Goal: Information Seeking & Learning: Learn about a topic

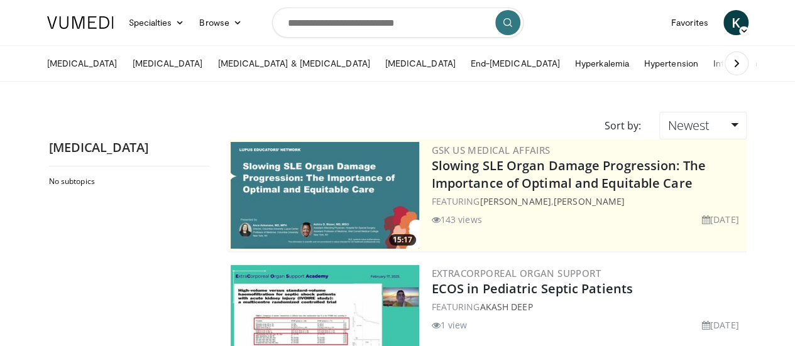
click at [749, 29] on span "K" at bounding box center [736, 22] width 25 height 25
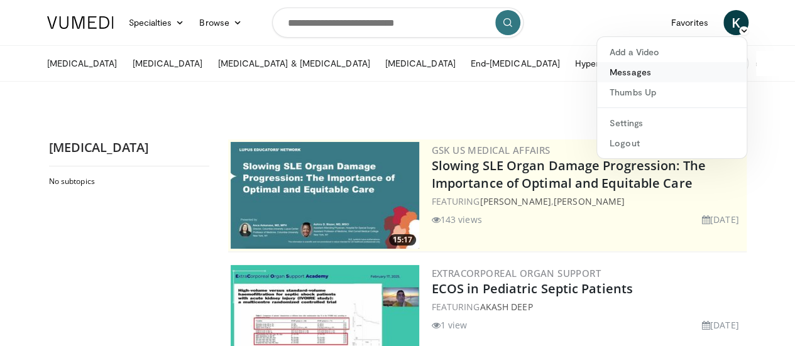
click at [684, 73] on link "Messages" at bounding box center [672, 72] width 150 height 20
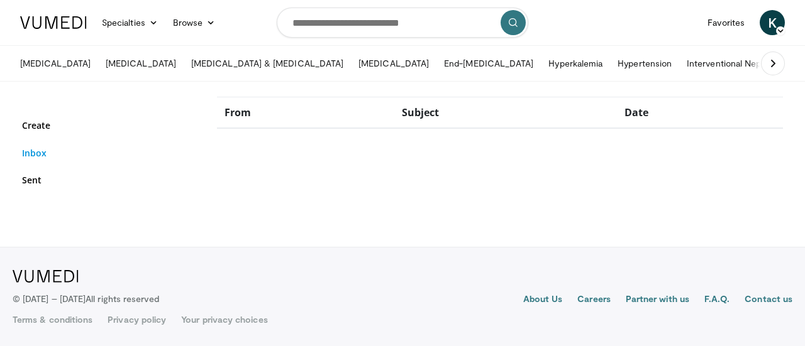
click at [52, 155] on link "Inbox" at bounding box center [110, 152] width 176 height 13
click at [783, 30] on icon at bounding box center [780, 30] width 9 height 9
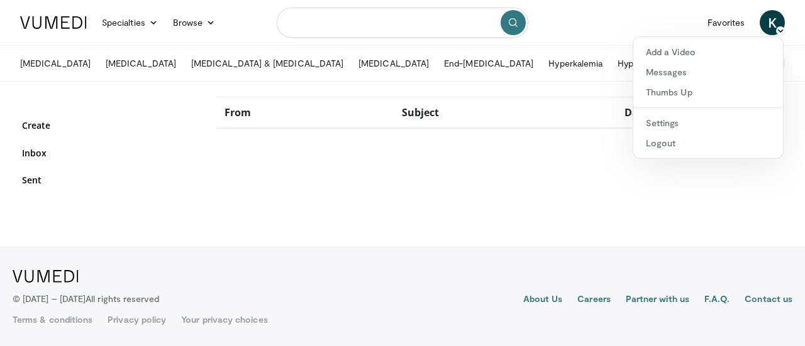
click at [372, 27] on input "Search topics, interventions" at bounding box center [402, 23] width 251 height 30
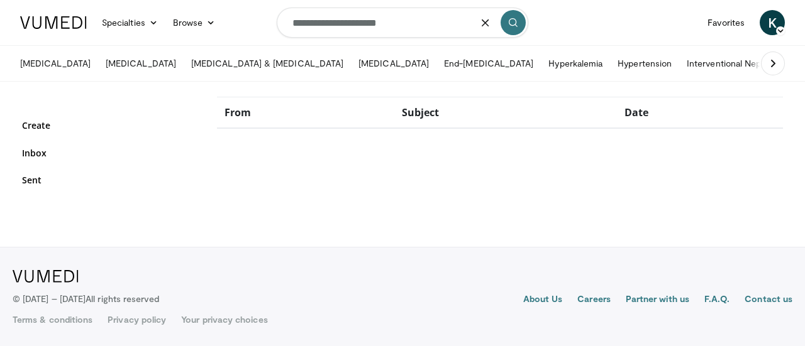
type input "**********"
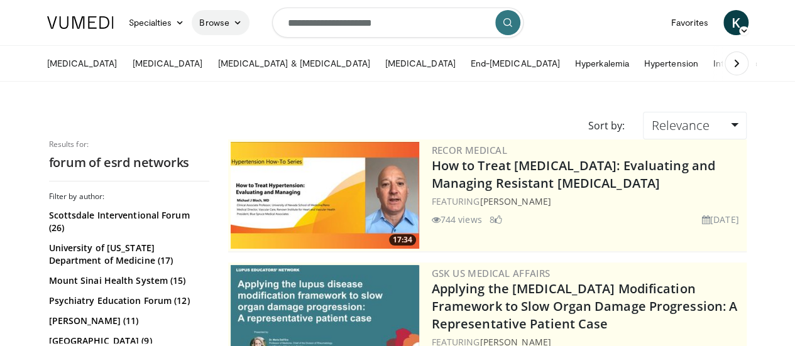
click at [192, 24] on link "Browse" at bounding box center [221, 22] width 58 height 25
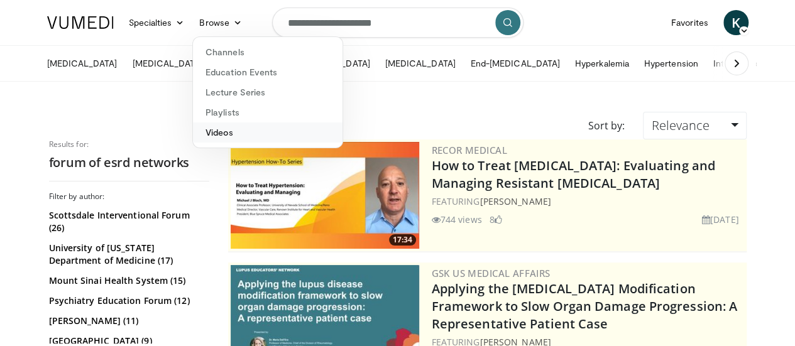
click at [193, 137] on link "Videos" at bounding box center [268, 133] width 150 height 20
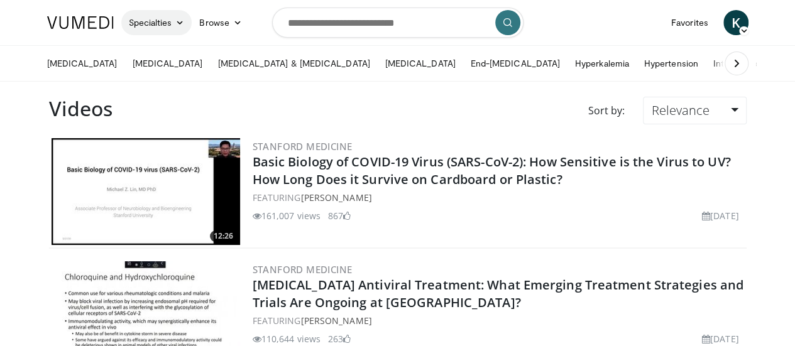
click at [132, 19] on link "Specialties" at bounding box center [156, 22] width 71 height 25
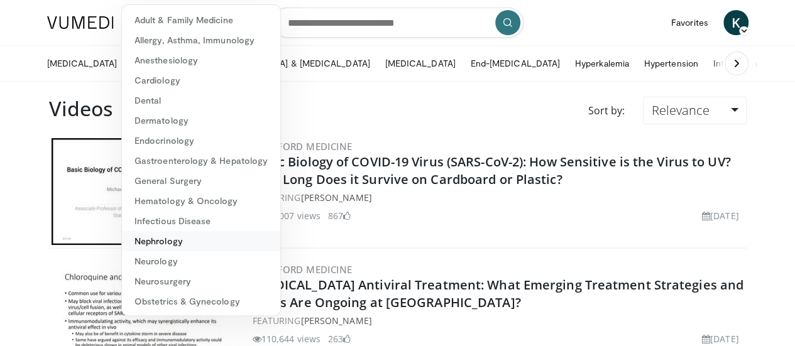
click at [151, 246] on link "Nephrology" at bounding box center [201, 241] width 158 height 20
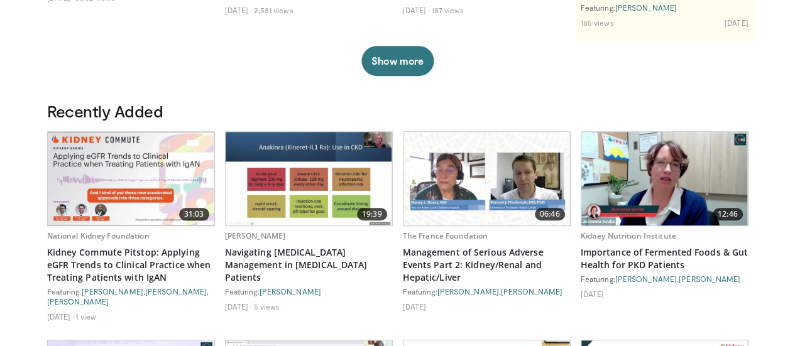
scroll to position [314, 0]
